Goal: Information Seeking & Learning: Learn about a topic

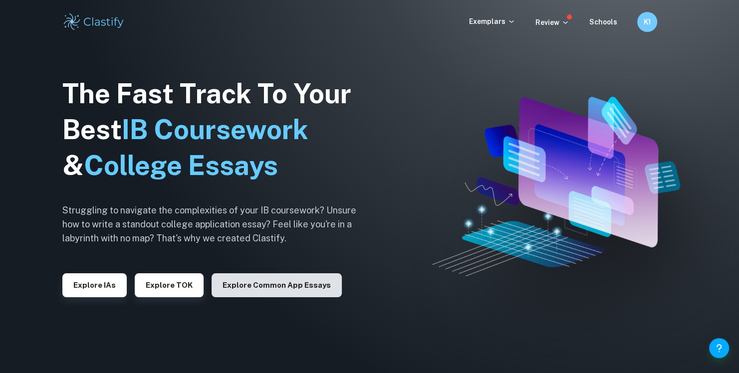
click at [273, 290] on button "Explore Common App essays" at bounding box center [277, 286] width 130 height 24
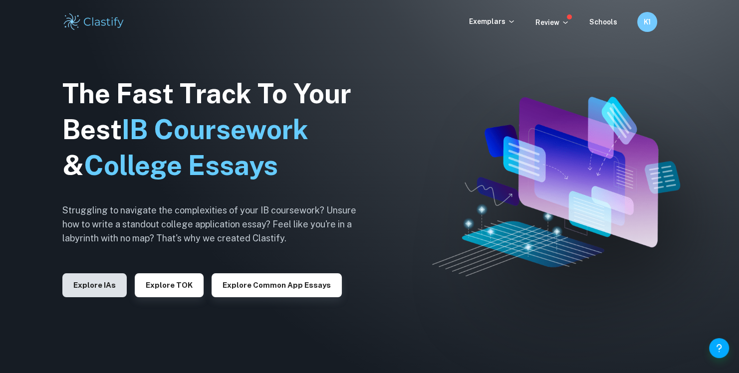
click at [95, 279] on button "Explore IAs" at bounding box center [94, 286] width 64 height 24
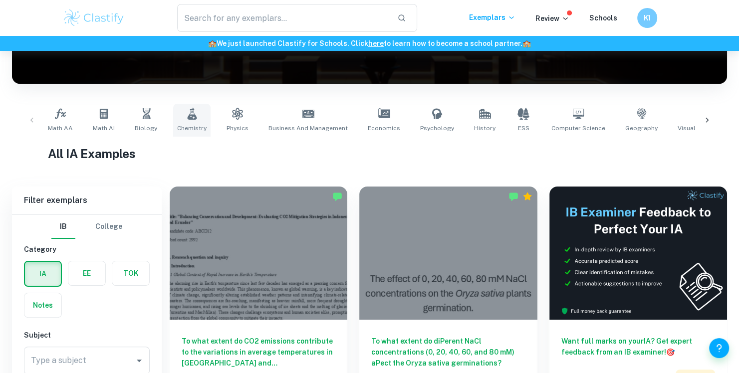
scroll to position [250, 0]
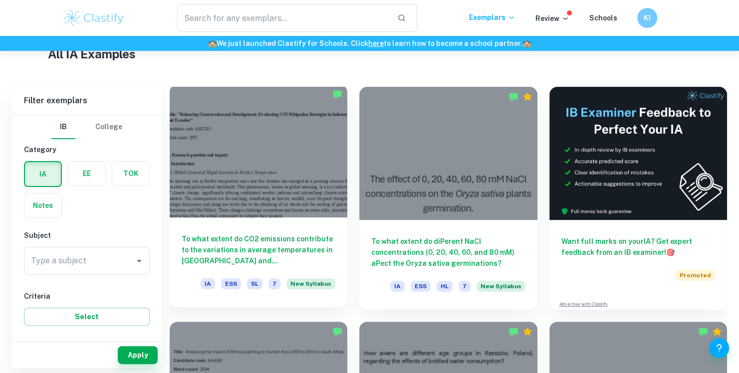
click at [257, 252] on h6 "To what extent do CO2 emissions contribute to the variations in average tempera…" at bounding box center [259, 250] width 154 height 33
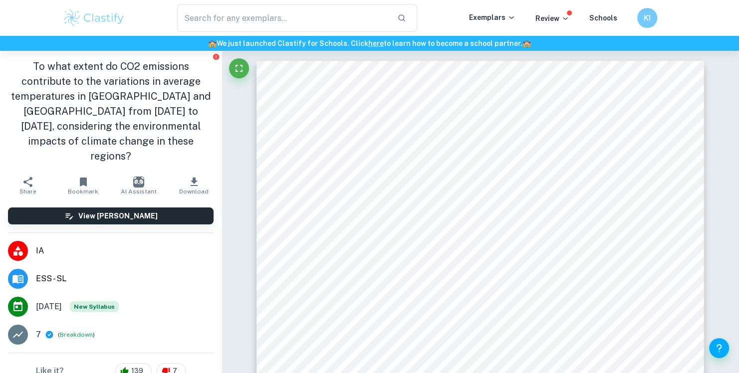
click at [327, 98] on div "1 Title: "Balancing Conservation and Development: Evaluating CO2 Mitigation Str…" at bounding box center [481, 351] width 448 height 580
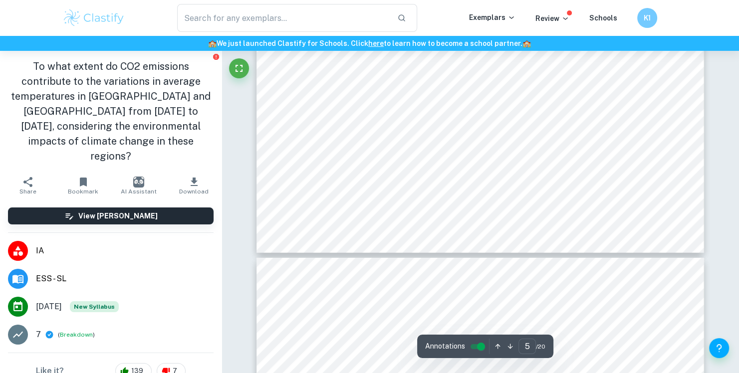
scroll to position [2596, 0]
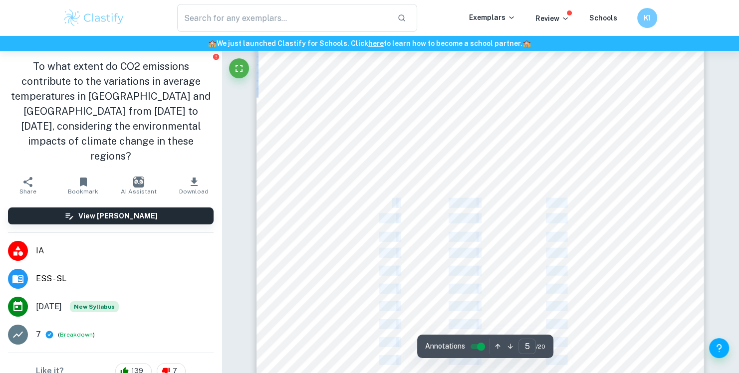
drag, startPoint x: 412, startPoint y: 204, endPoint x: 397, endPoint y: 210, distance: 16.8
click at [391, 207] on div "5 data accuracy. To combat this, it is advisable to schedule sessions with mana…" at bounding box center [481, 164] width 448 height 580
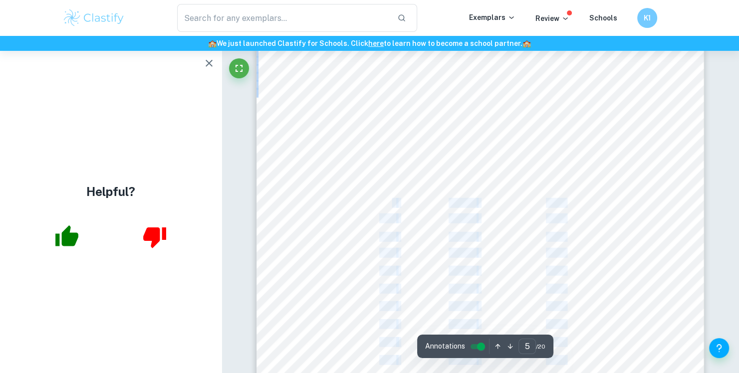
click at [404, 211] on div "5 data accuracy. To combat this, it is advisable to schedule sessions with mana…" at bounding box center [481, 164] width 448 height 580
drag, startPoint x: 399, startPoint y: 202, endPoint x: 377, endPoint y: 201, distance: 22.0
click at [377, 201] on div "5 data accuracy. To combat this, it is advisable to schedule sessions with mana…" at bounding box center [481, 164] width 448 height 580
drag, startPoint x: 381, startPoint y: 200, endPoint x: 395, endPoint y: 200, distance: 14.0
click at [395, 200] on span "2003" at bounding box center [387, 203] width 17 height 9
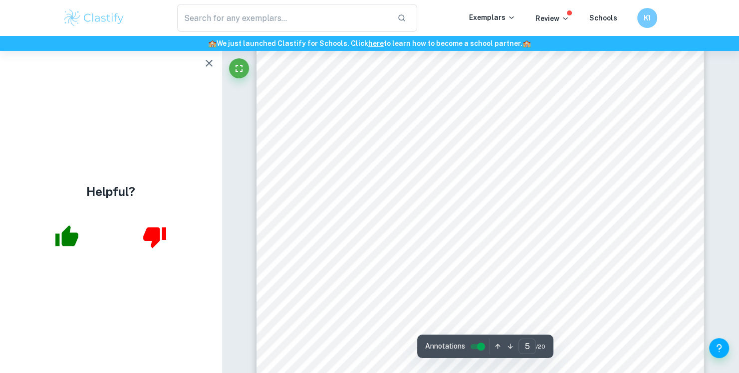
click at [409, 199] on div "5 data accuracy. To combat this, it is advisable to schedule sessions with mana…" at bounding box center [481, 164] width 448 height 580
type input "20"
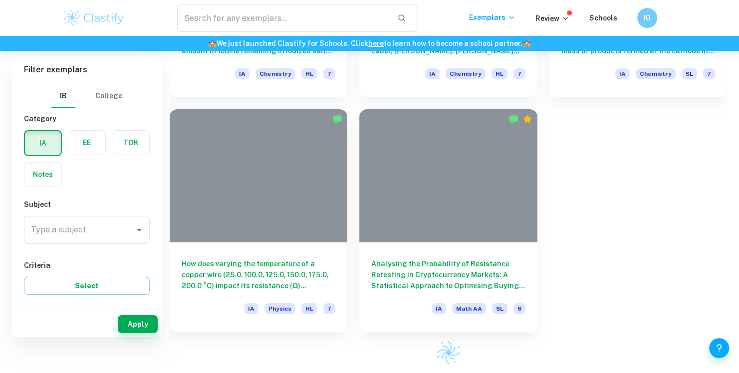
scroll to position [250, 0]
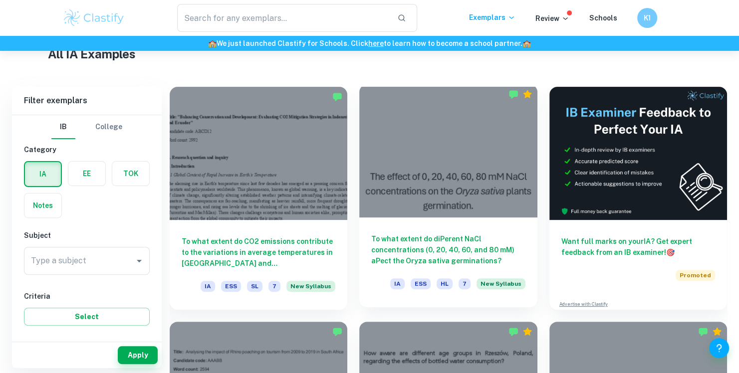
click at [427, 243] on h6 "To what extent do diPerent NaCl concentrations (0, 20, 40, 60, and 80 mM) aPect…" at bounding box center [448, 250] width 154 height 33
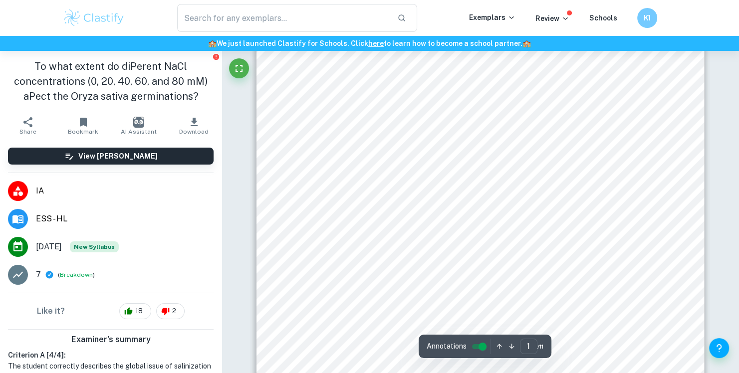
scroll to position [250, 0]
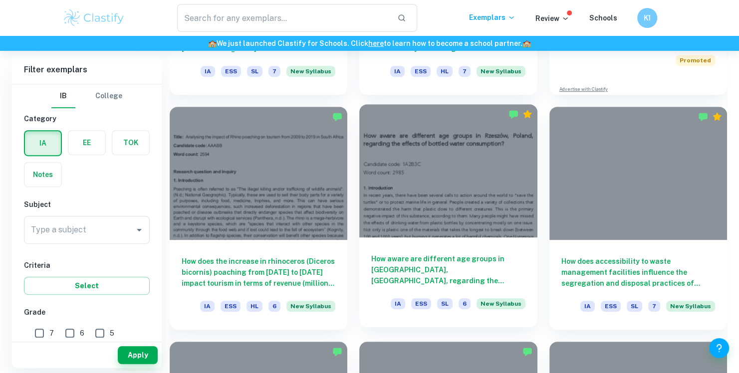
scroll to position [549, 0]
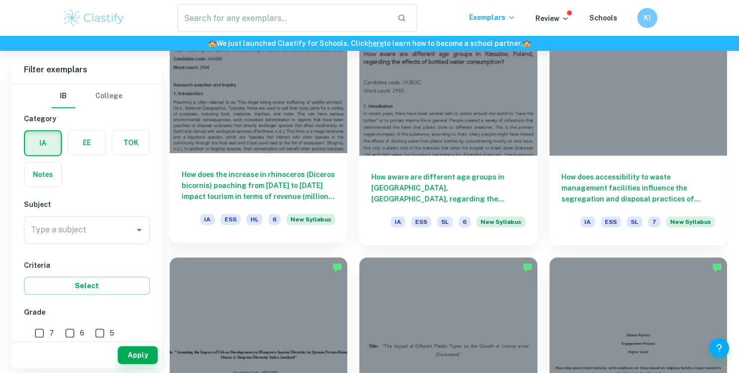
click at [276, 176] on h6 "How does the increase in rhinoceros (Diceros bicornis) poaching from [DATE] to …" at bounding box center [259, 185] width 154 height 33
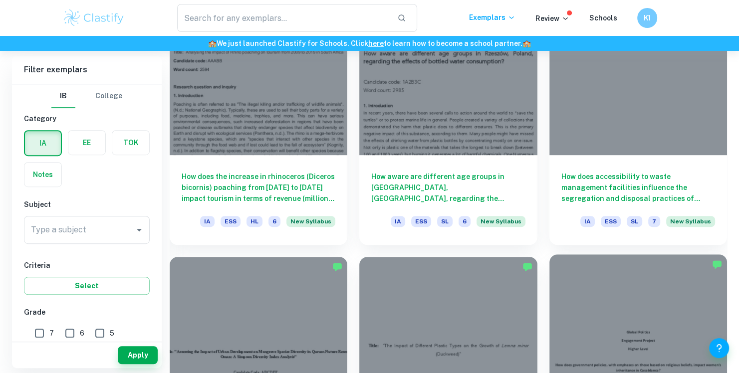
scroll to position [749, 0]
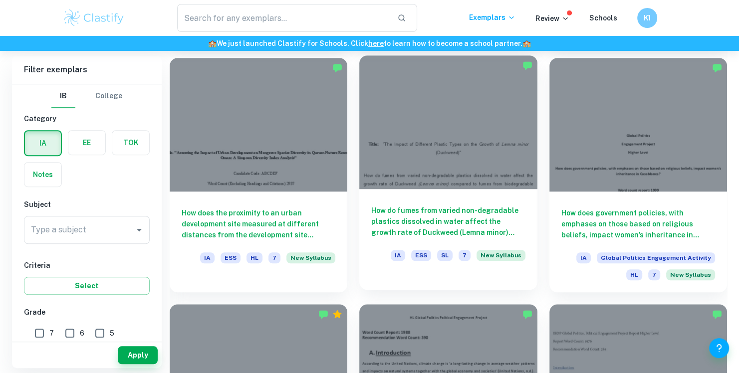
click at [461, 232] on h6 "How do fumes from varied non-degradable plastics dissolved in water affect the …" at bounding box center [448, 221] width 154 height 33
